Goal: Information Seeking & Learning: Learn about a topic

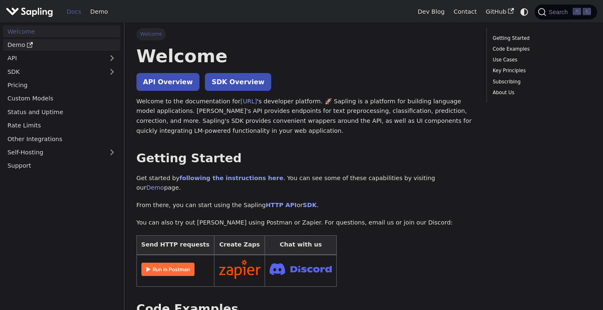
click at [33, 47] on link "Demo" at bounding box center [61, 45] width 117 height 12
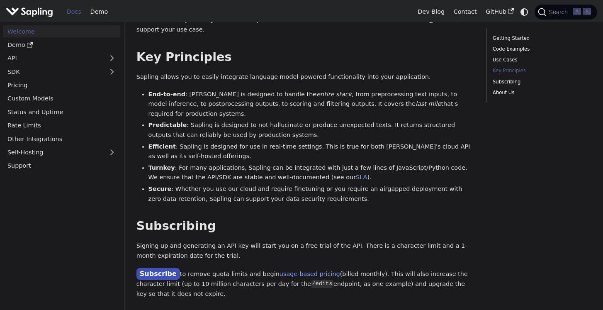
scroll to position [514, 0]
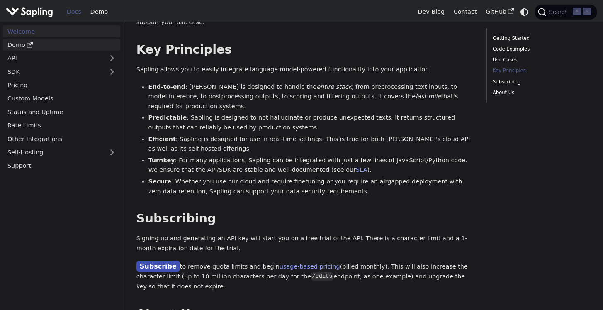
click at [70, 49] on link "Demo" at bounding box center [61, 45] width 117 height 12
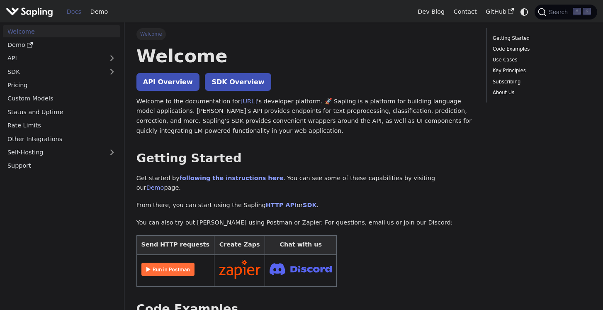
scroll to position [0, 0]
click at [80, 98] on link "Custom Models" at bounding box center [61, 98] width 117 height 12
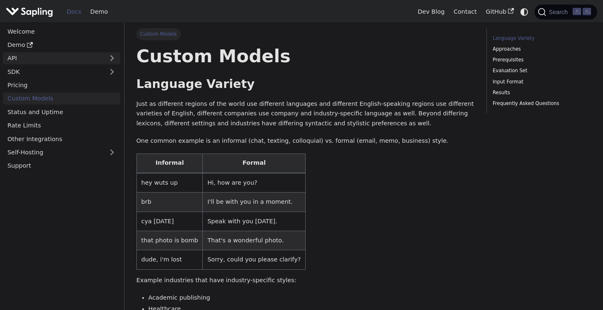
click at [67, 56] on link "API" at bounding box center [53, 58] width 101 height 12
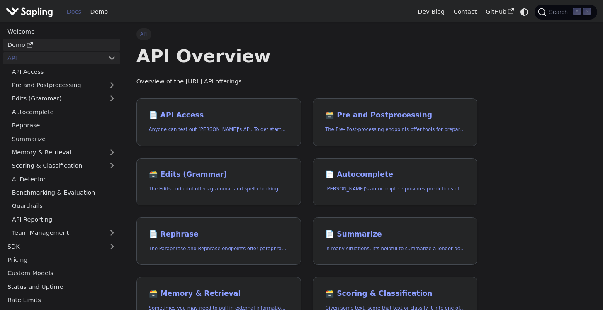
click at [61, 42] on link "Demo" at bounding box center [61, 45] width 117 height 12
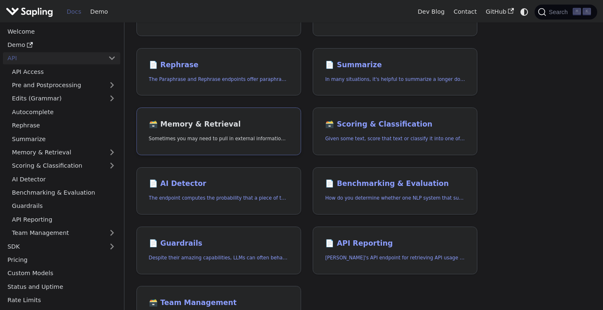
scroll to position [176, 0]
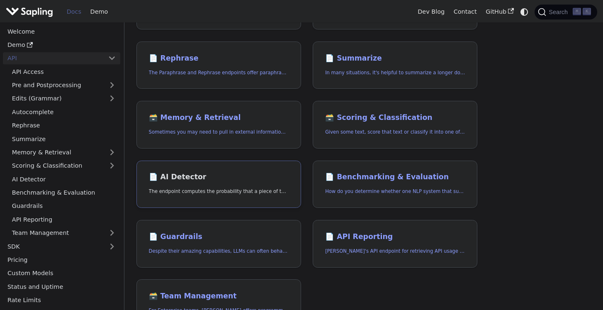
click at [210, 168] on link "📄️ AI Detector The endpoint computes the probability that a piece of text is AI…" at bounding box center [218, 184] width 165 height 48
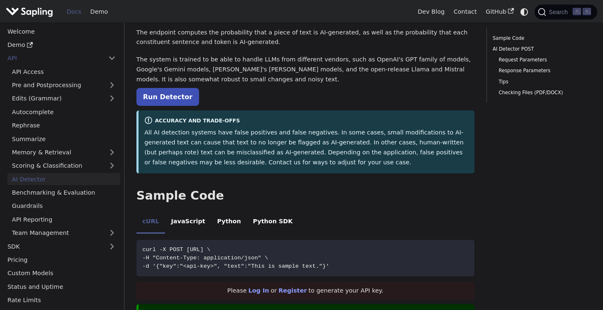
scroll to position [52, 0]
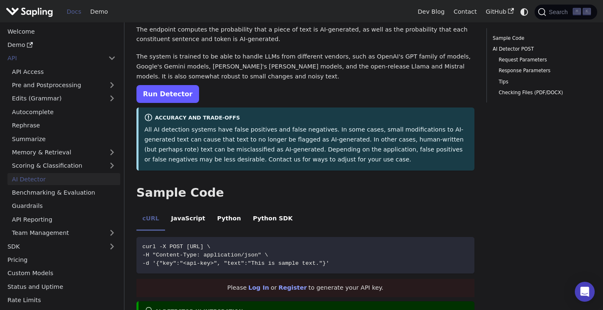
click at [177, 96] on link "Run Detector" at bounding box center [167, 94] width 63 height 18
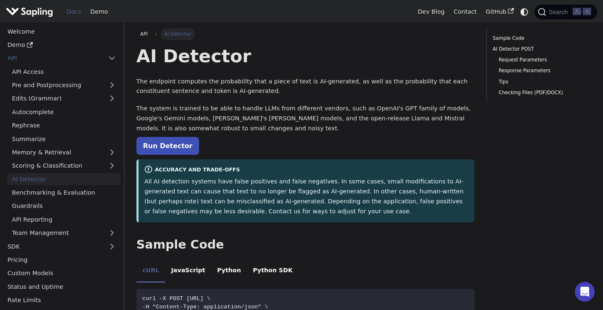
scroll to position [0, 0]
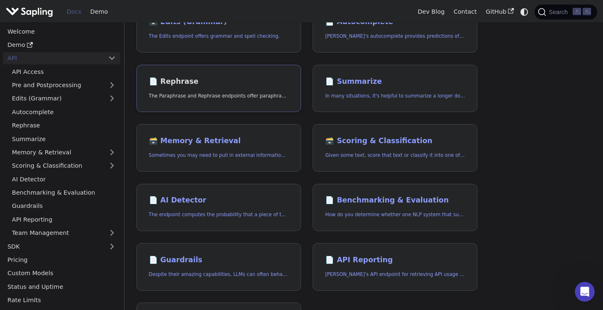
scroll to position [153, 0]
click at [184, 200] on h2 "📄️ AI Detector" at bounding box center [219, 199] width 140 height 9
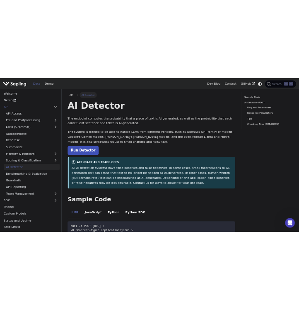
scroll to position [20, 0]
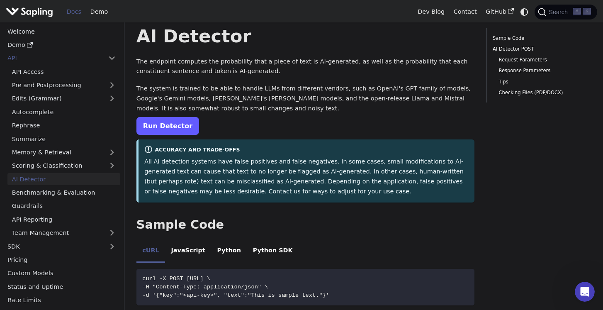
click at [171, 122] on link "Run Detector" at bounding box center [167, 126] width 63 height 18
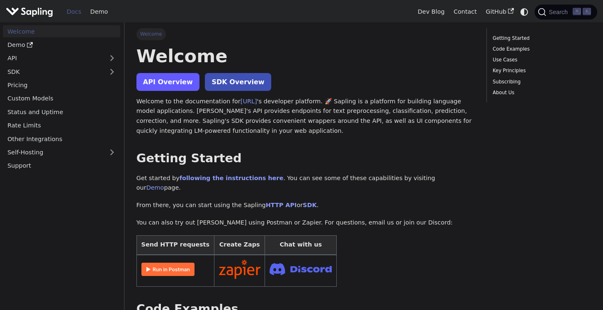
click at [179, 82] on link "API Overview" at bounding box center [167, 82] width 63 height 18
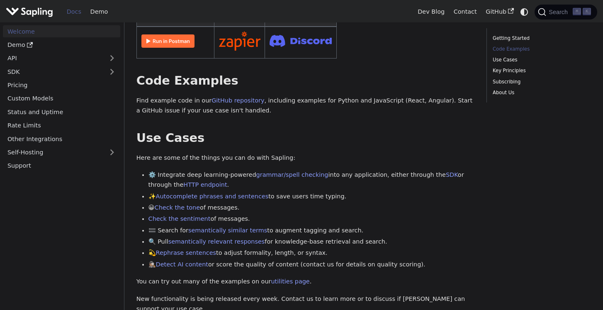
scroll to position [231, 0]
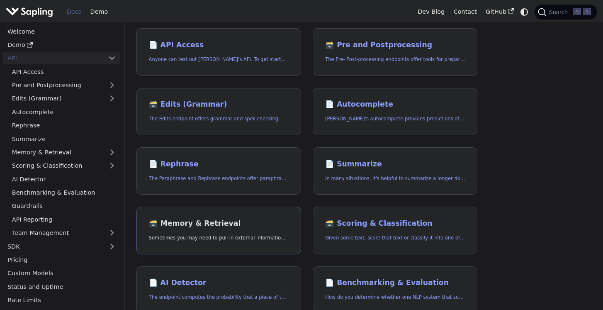
scroll to position [69, 0]
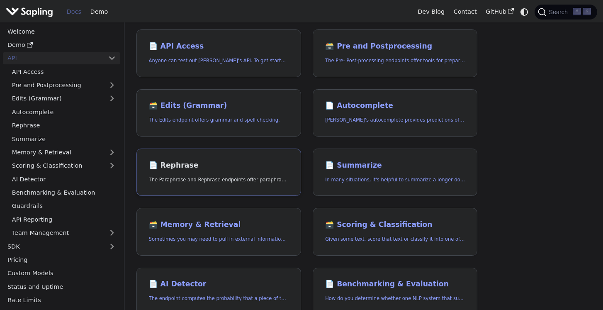
click at [193, 169] on link "📄️ Rephrase The Paraphrase and Rephrase endpoints offer paraphrasing for partic…" at bounding box center [218, 172] width 165 height 48
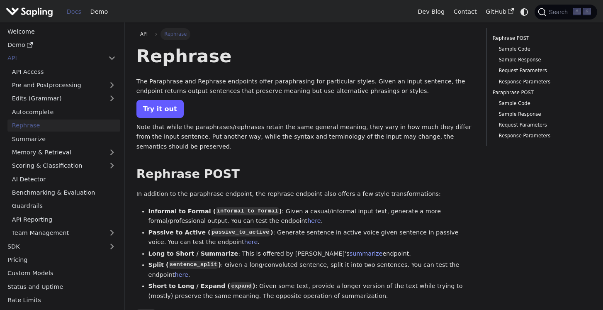
click at [165, 104] on link "Try it out" at bounding box center [159, 109] width 47 height 18
